Goal: Information Seeking & Learning: Learn about a topic

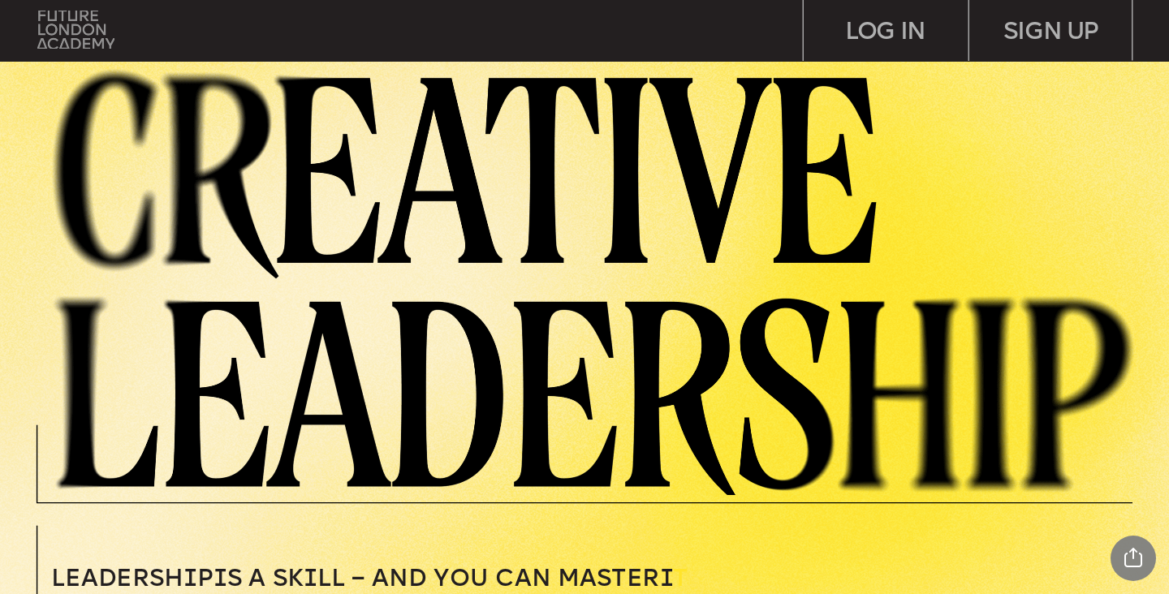
click at [80, 45] on img at bounding box center [75, 30] width 76 height 39
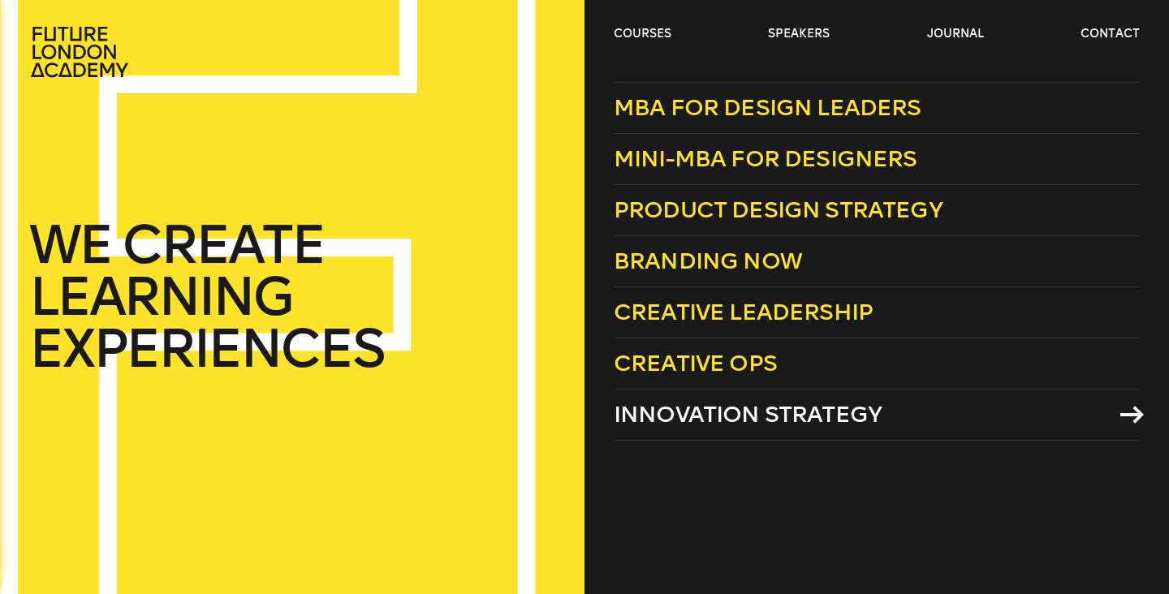
click at [703, 425] on span "Innovation Strategy" at bounding box center [748, 414] width 268 height 27
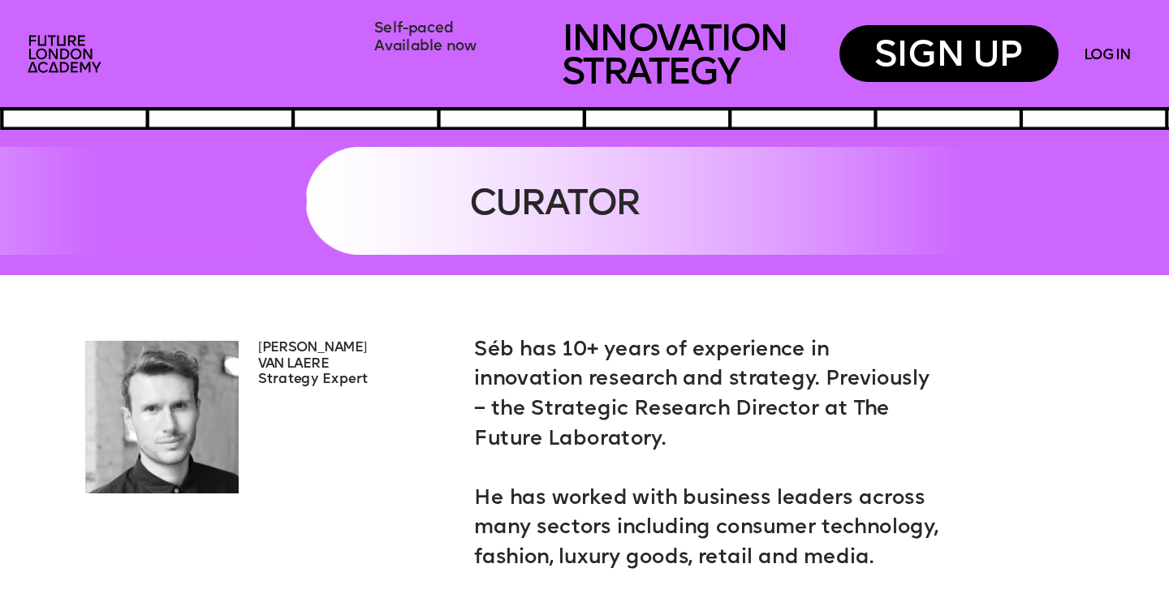
scroll to position [3673, 0]
